Goal: Check status: Check status

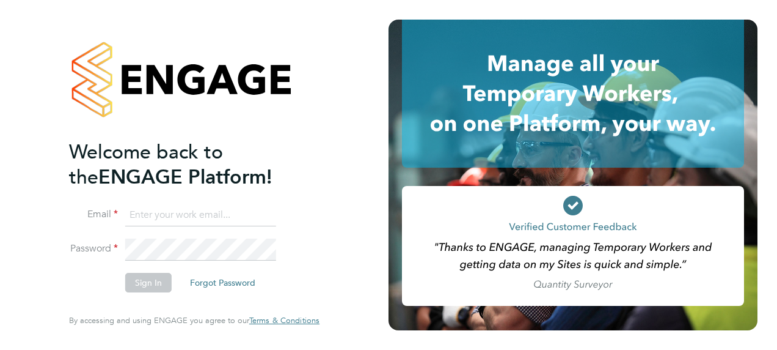
click at [171, 209] on input at bounding box center [200, 215] width 151 height 22
paste input "[EMAIL_ADDRESS][PERSON_NAME][DOMAIN_NAME]"
type input "[EMAIL_ADDRESS][PERSON_NAME][DOMAIN_NAME]"
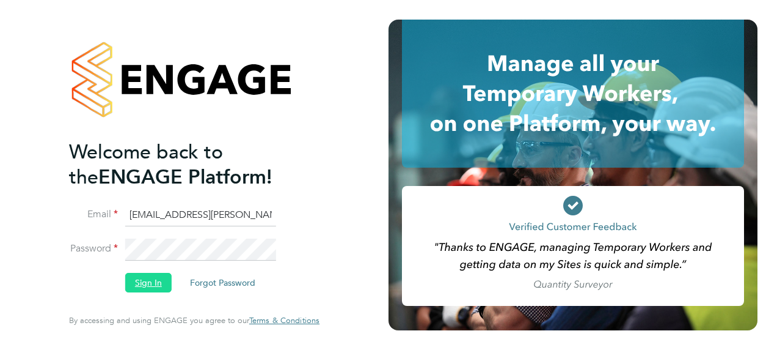
click at [146, 277] on button "Sign In" at bounding box center [148, 283] width 46 height 20
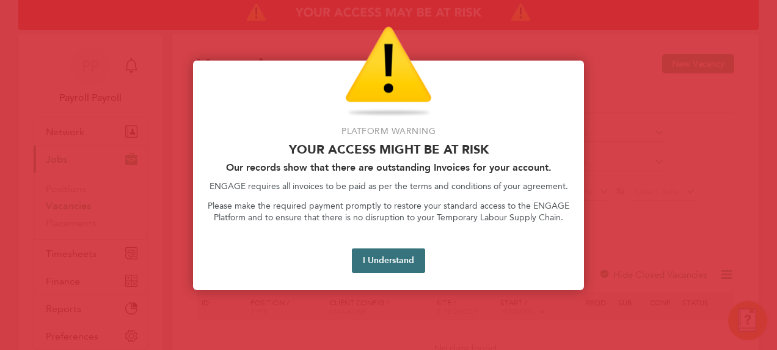
click at [373, 262] on button "I Understand" at bounding box center [388, 260] width 73 height 24
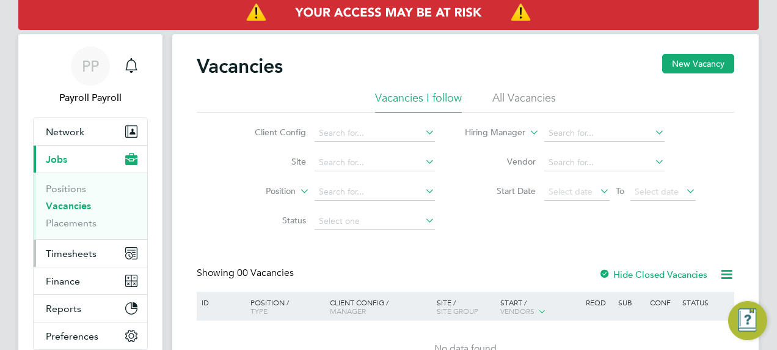
click at [88, 253] on span "Timesheets" at bounding box center [71, 254] width 51 height 12
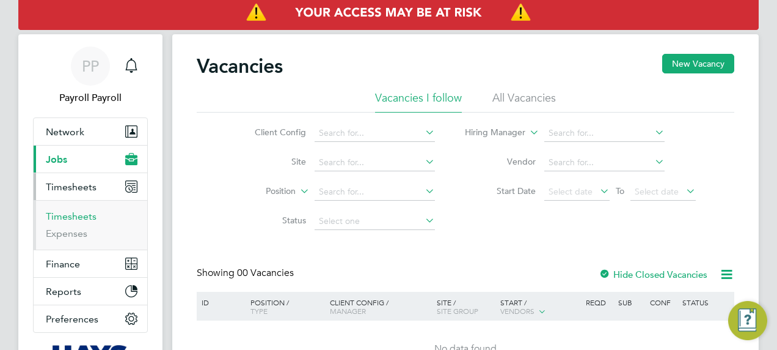
click at [69, 214] on link "Timesheets" at bounding box center [71, 216] width 51 height 12
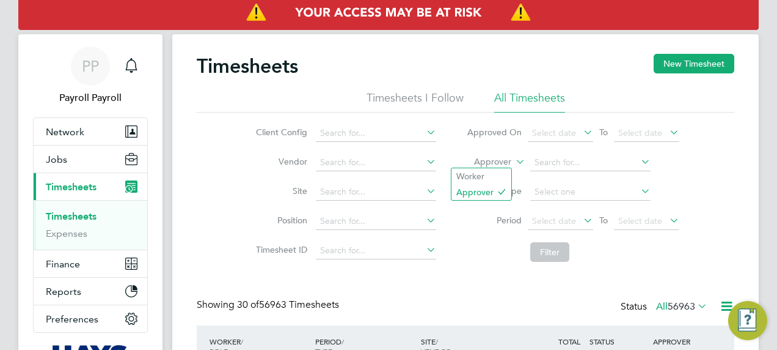
click at [497, 159] on label "Approver" at bounding box center [484, 162] width 55 height 12
click at [482, 174] on li "Worker" at bounding box center [482, 176] width 60 height 16
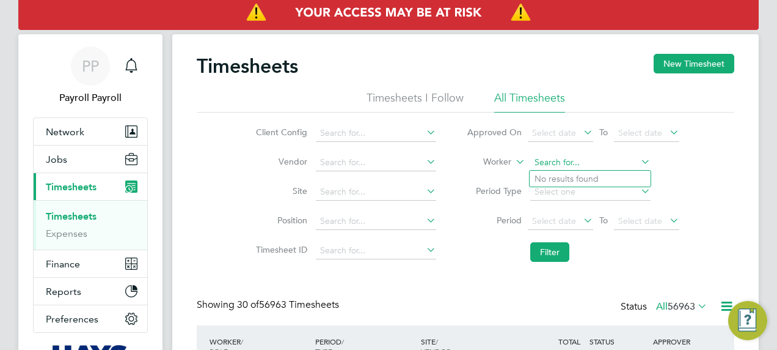
click at [576, 167] on input at bounding box center [590, 162] width 120 height 17
paste input "Matt Marchbank"
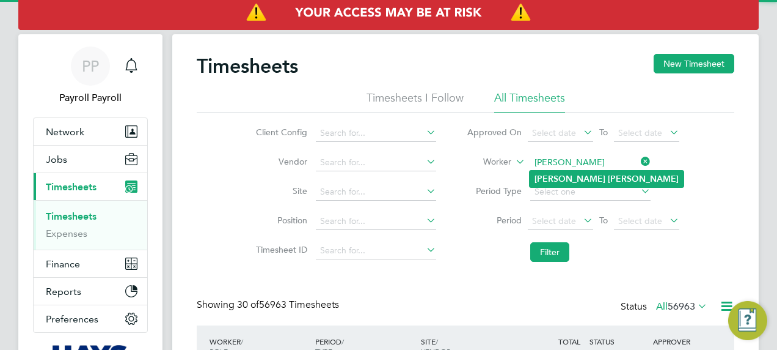
type input "Matt Marchbank"
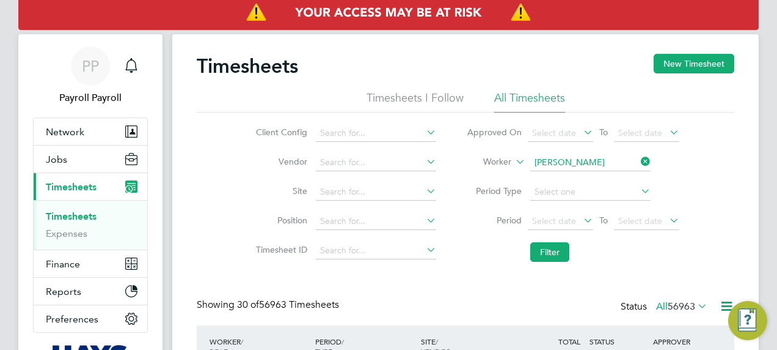
click at [608, 182] on b "Marchbank" at bounding box center [643, 179] width 71 height 10
click at [554, 251] on button "Filter" at bounding box center [549, 252] width 39 height 20
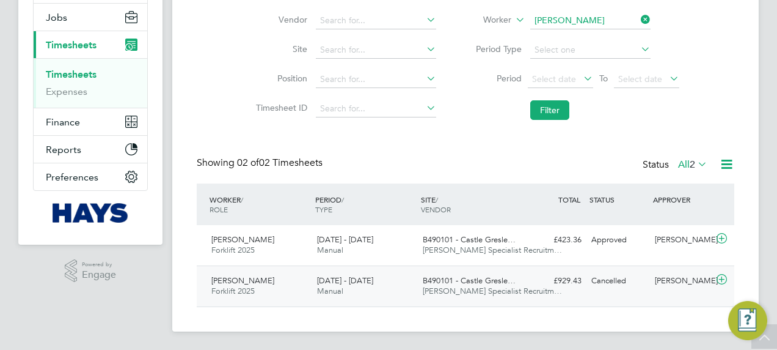
click at [423, 277] on span "B490101 - Castle Gresle…" at bounding box center [469, 280] width 93 height 10
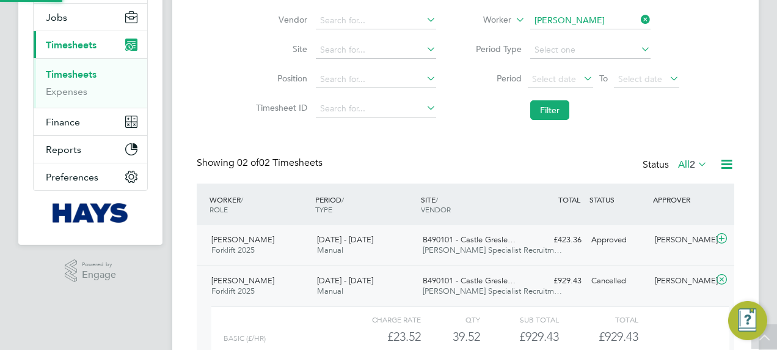
scroll to position [21, 119]
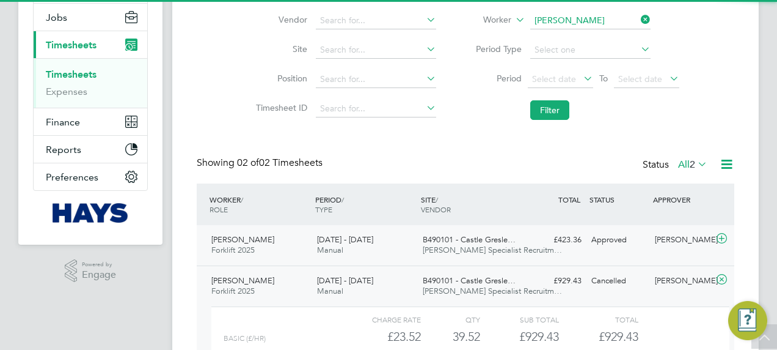
click at [433, 248] on span "Hays Specialist Recruitm…" at bounding box center [492, 249] width 139 height 10
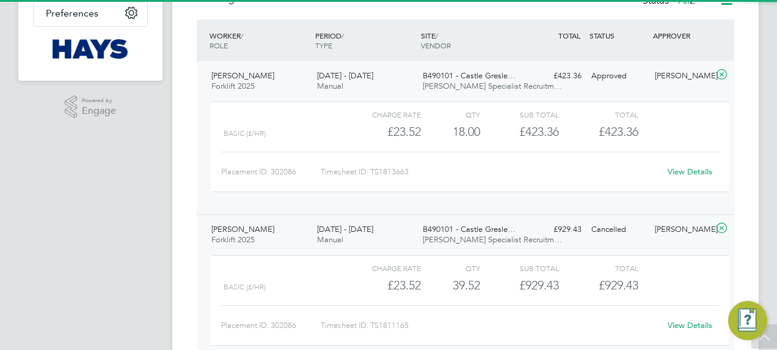
scroll to position [306, 0]
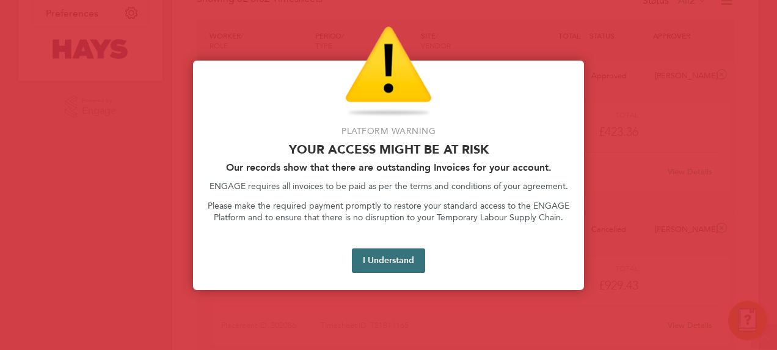
click at [385, 266] on button "I Understand" at bounding box center [388, 260] width 73 height 24
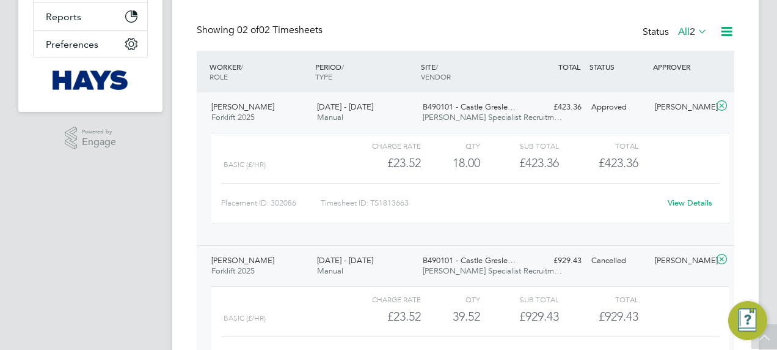
scroll to position [275, 0]
click at [669, 198] on link "View Details" at bounding box center [690, 202] width 45 height 10
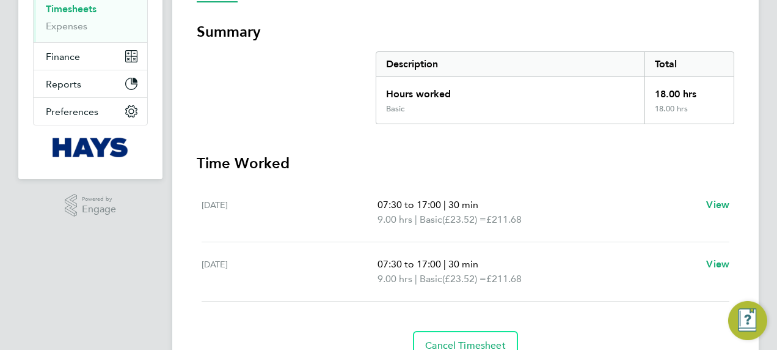
scroll to position [208, 0]
